Goal: Navigation & Orientation: Find specific page/section

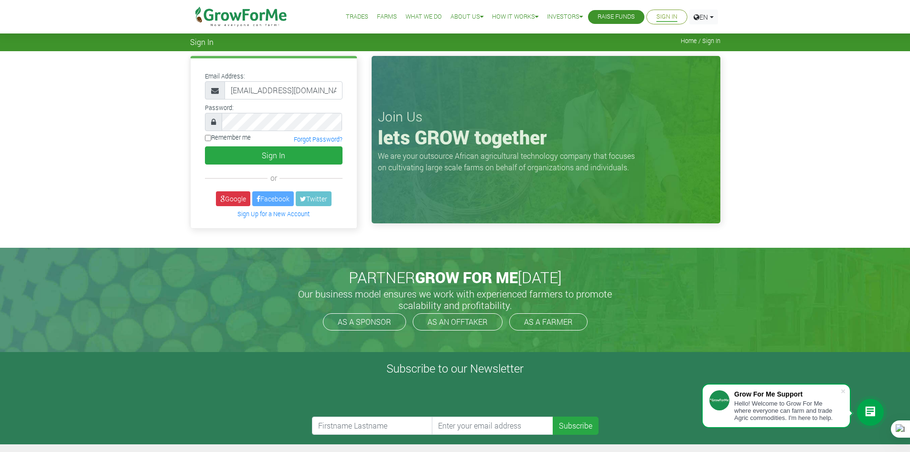
click at [232, 139] on label "Remember me" at bounding box center [228, 137] width 46 height 9
click at [211, 139] on input "Remember me" at bounding box center [208, 138] width 6 height 6
checkbox input "true"
click at [259, 159] on button "Sign In" at bounding box center [274, 155] width 138 height 18
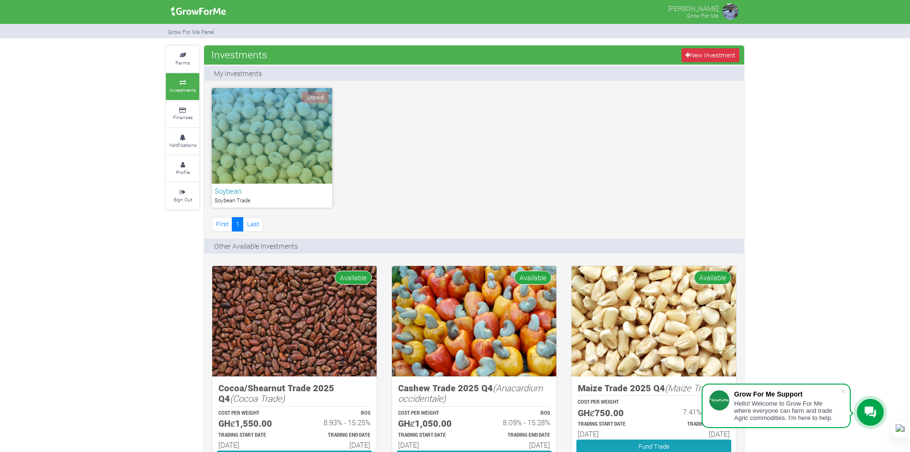
click at [868, 408] on icon at bounding box center [869, 411] width 11 height 11
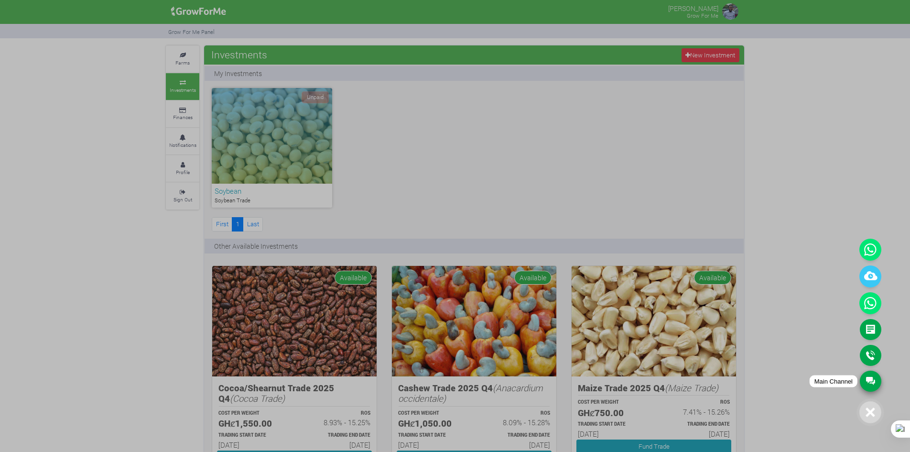
click at [873, 379] on link "Main Channel" at bounding box center [871, 380] width 22 height 21
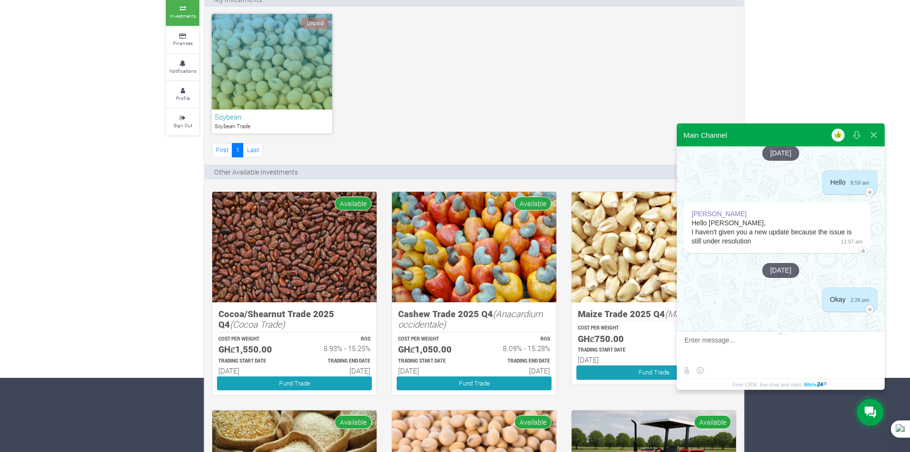
scroll to position [96, 0]
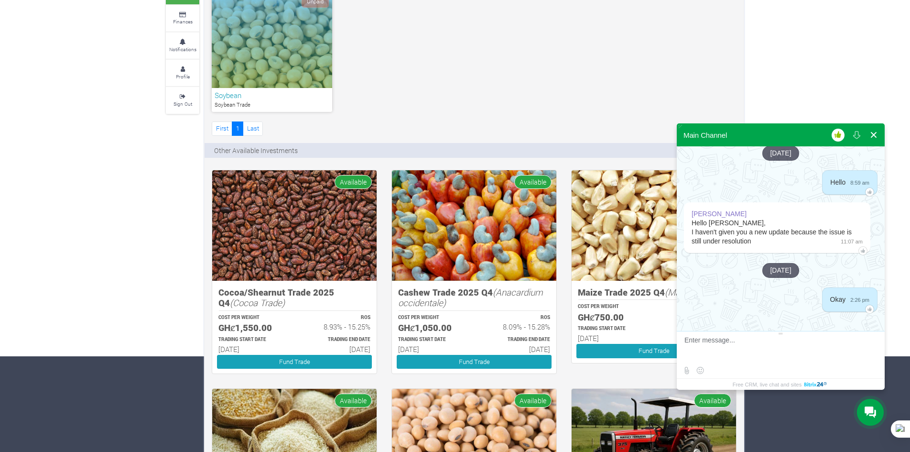
click at [872, 136] on button at bounding box center [873, 134] width 17 height 23
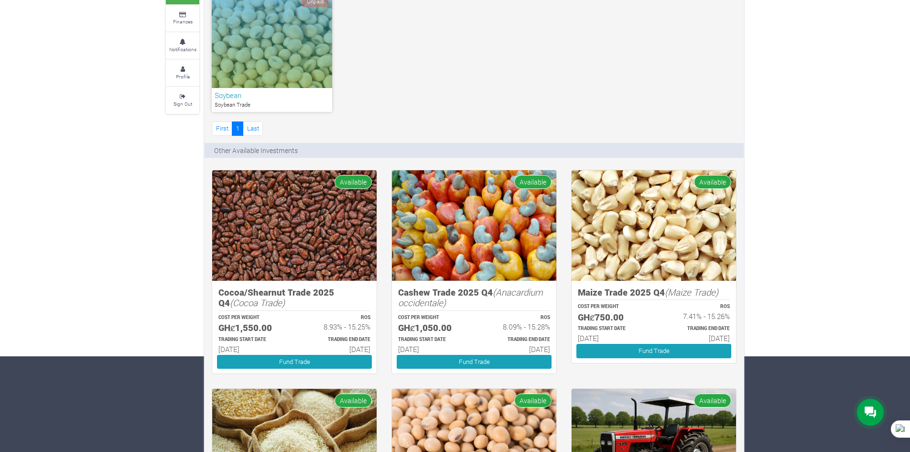
click at [870, 413] on icon at bounding box center [869, 412] width 11 height 12
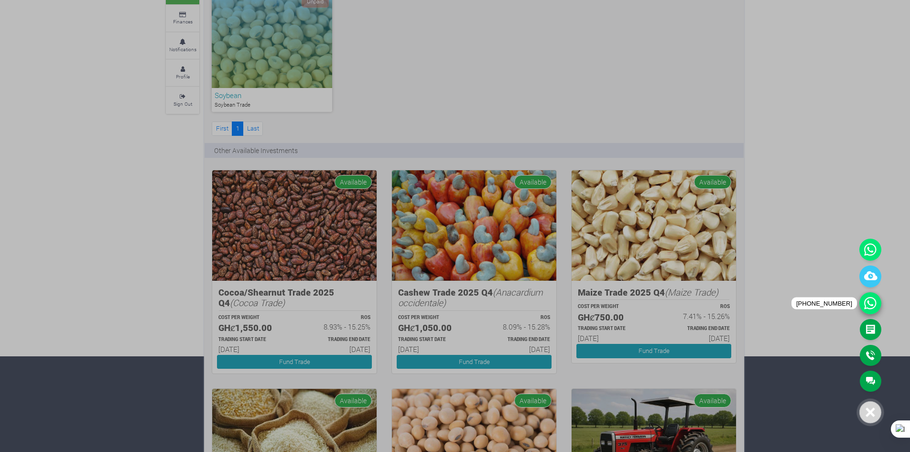
click at [872, 308] on icon at bounding box center [870, 303] width 22 height 22
click at [838, 174] on div at bounding box center [455, 226] width 910 height 452
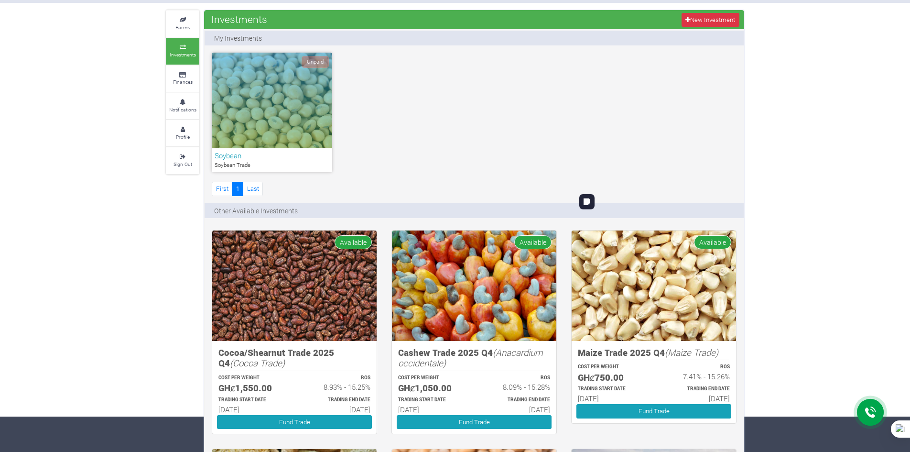
scroll to position [0, 0]
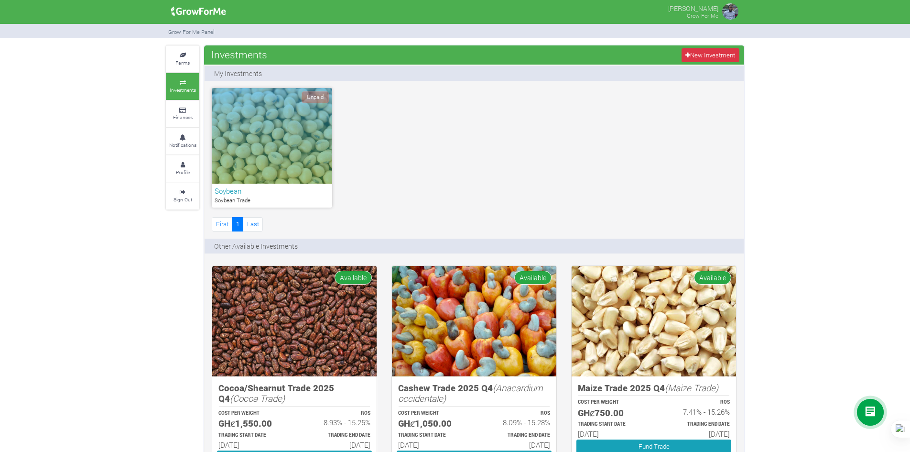
click at [878, 421] on div at bounding box center [870, 411] width 27 height 27
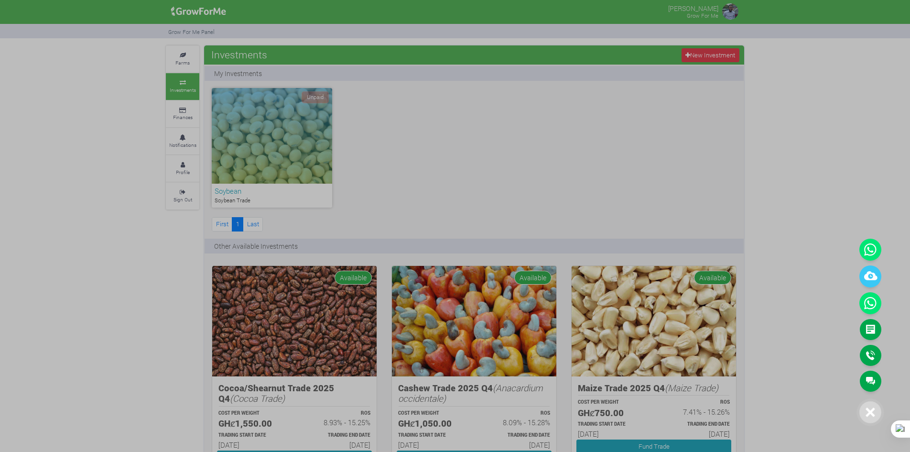
click at [878, 421] on div at bounding box center [870, 412] width 22 height 22
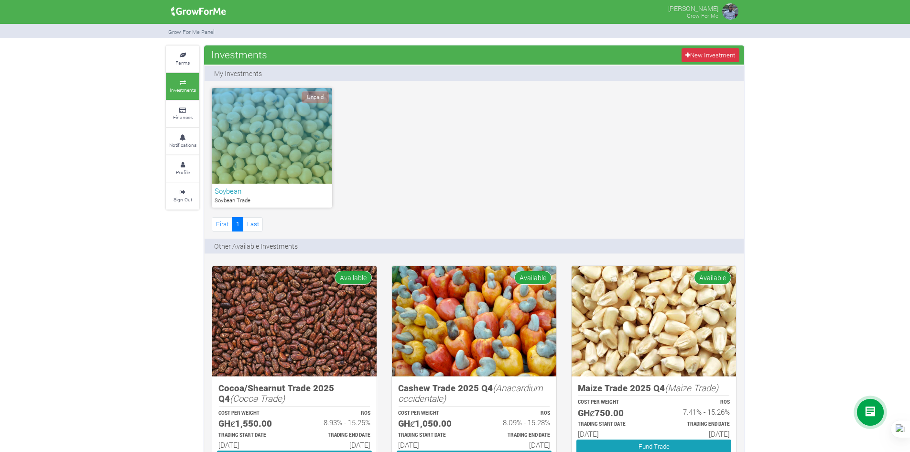
click at [865, 409] on icon at bounding box center [869, 411] width 11 height 11
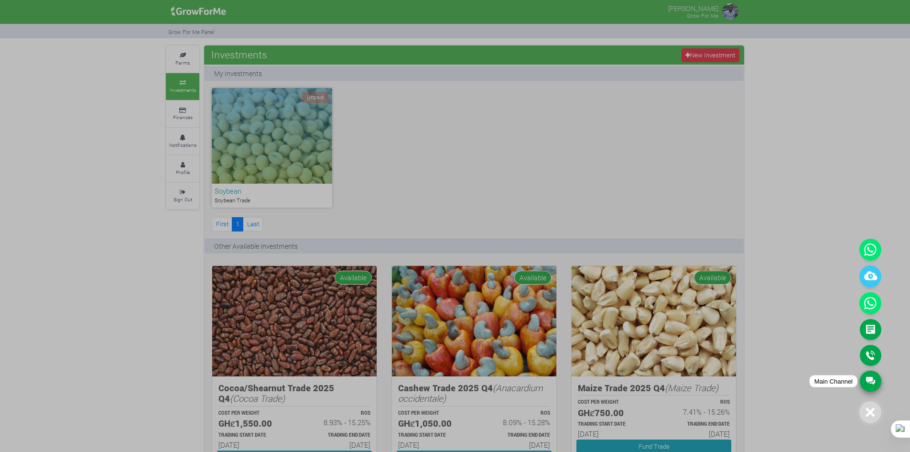
click at [869, 382] on link "Main Channel" at bounding box center [871, 380] width 22 height 21
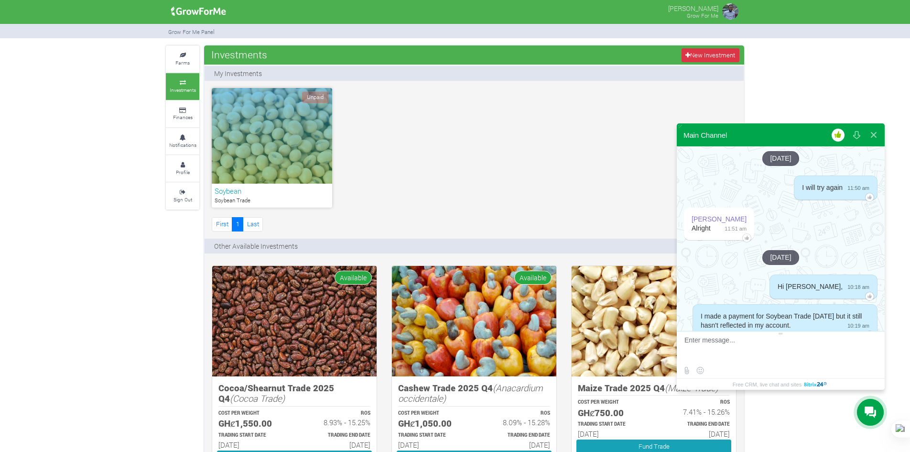
scroll to position [2121, 0]
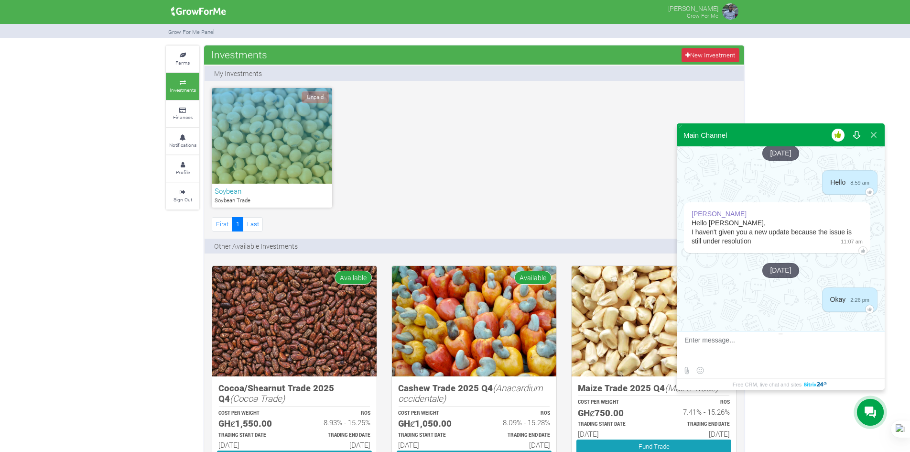
click at [854, 131] on button at bounding box center [856, 134] width 17 height 23
click at [874, 131] on button at bounding box center [873, 134] width 17 height 23
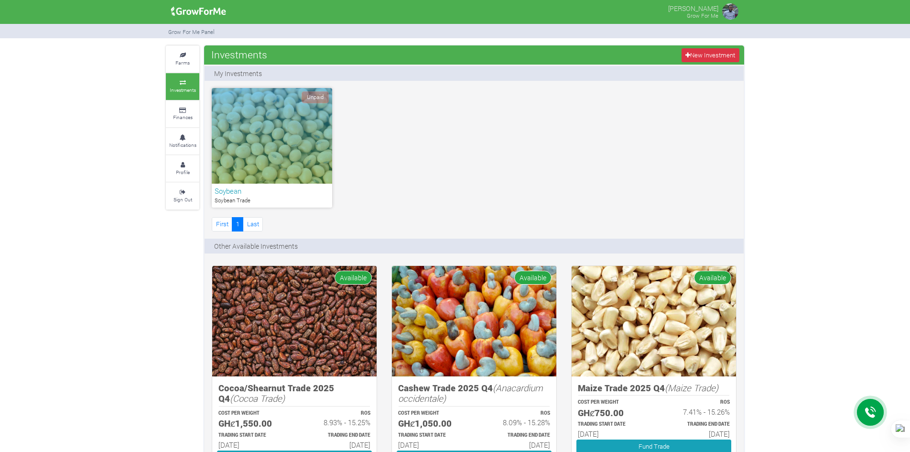
click at [875, 405] on div at bounding box center [870, 411] width 27 height 27
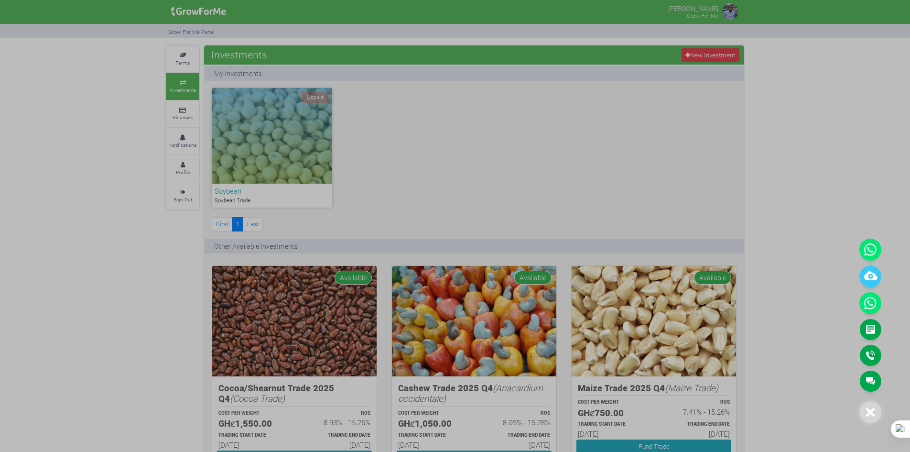
click at [82, 62] on div at bounding box center [455, 226] width 910 height 452
